Goal: Go to known website: Access a specific website the user already knows

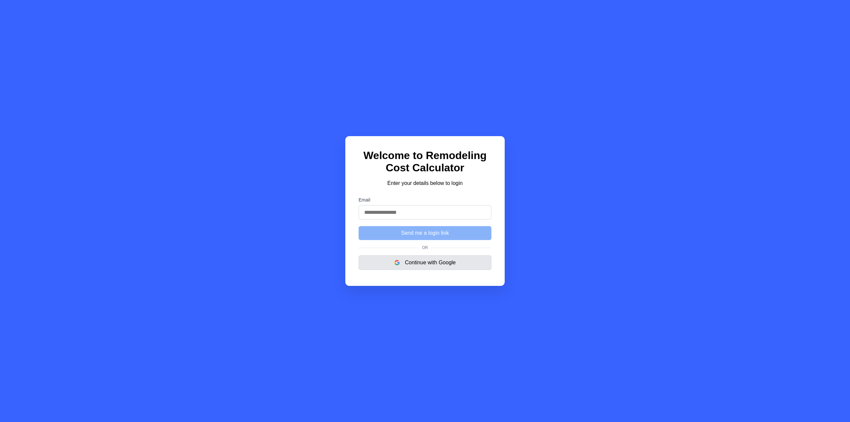
click at [434, 264] on button "Continue with Google" at bounding box center [424, 262] width 133 height 15
